Goal: Transaction & Acquisition: Purchase product/service

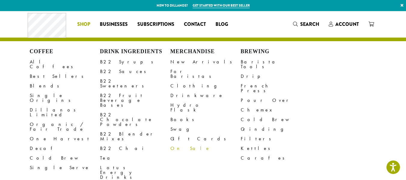
click at [178, 144] on link "On Sale" at bounding box center [206, 149] width 70 height 10
